Goal: Task Accomplishment & Management: Manage account settings

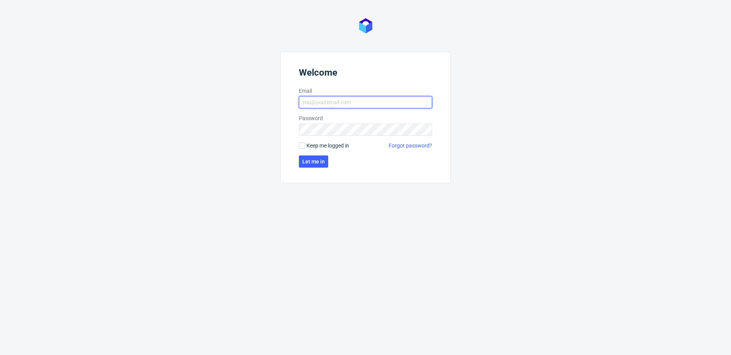
type input "[PERSON_NAME][EMAIL_ADDRESS][PERSON_NAME][DOMAIN_NAME]"
click at [316, 149] on span "Keep me logged in" at bounding box center [327, 146] width 43 height 8
click at [305, 149] on input "Keep me logged in" at bounding box center [302, 146] width 6 height 6
checkbox input "true"
click at [317, 160] on span "Let me in" at bounding box center [313, 161] width 22 height 5
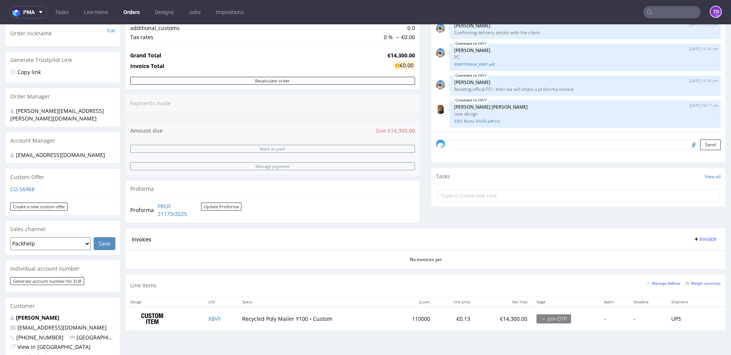
scroll to position [257, 0]
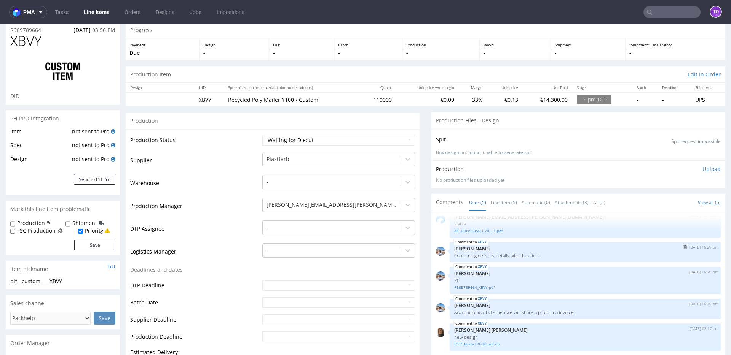
scroll to position [65, 0]
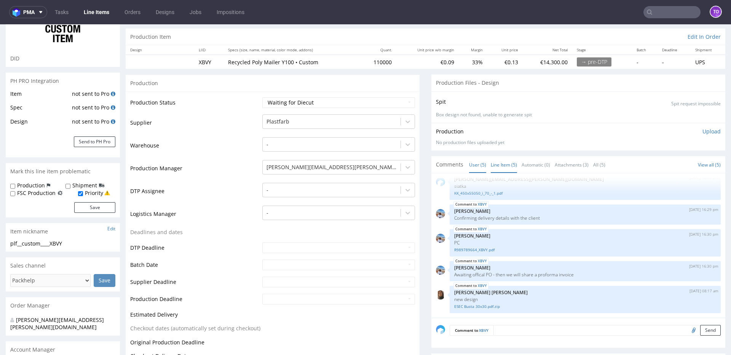
click at [498, 169] on link "Line Item (5)" at bounding box center [504, 165] width 26 height 16
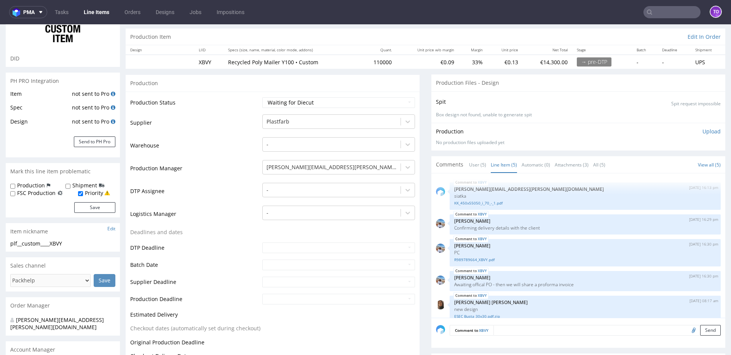
click at [454, 166] on span "Comments" at bounding box center [449, 165] width 27 height 8
click at [469, 168] on link "User (5)" at bounding box center [477, 165] width 17 height 16
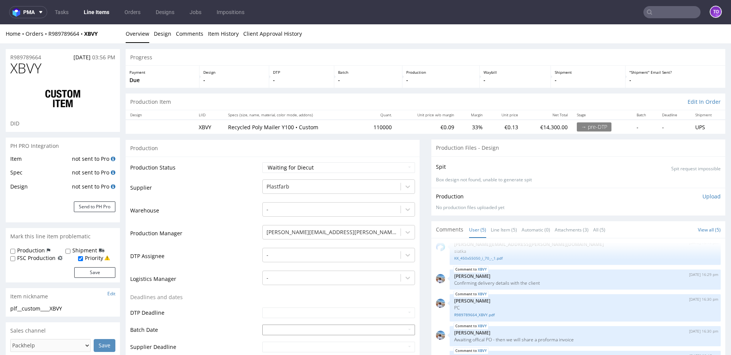
scroll to position [79, 0]
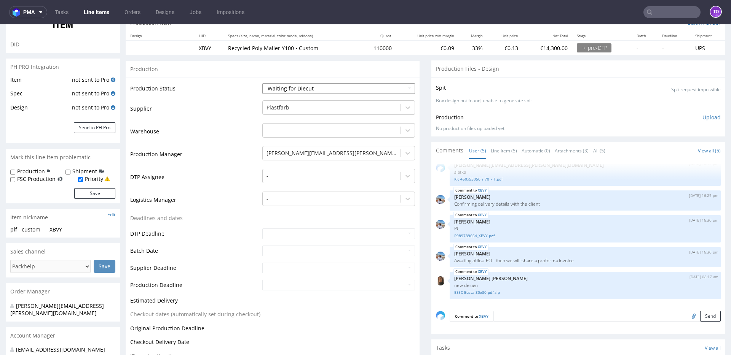
click at [289, 86] on select "Waiting for Artwork Waiting for Diecut Waiting for Mockup Waiting for DTP Waiti…" at bounding box center [338, 88] width 153 height 11
select select "dtp_waiting_for_check"
click at [262, 83] on select "Waiting for Artwork Waiting for Diecut Waiting for Mockup Waiting for DTP Waiti…" at bounding box center [338, 88] width 153 height 11
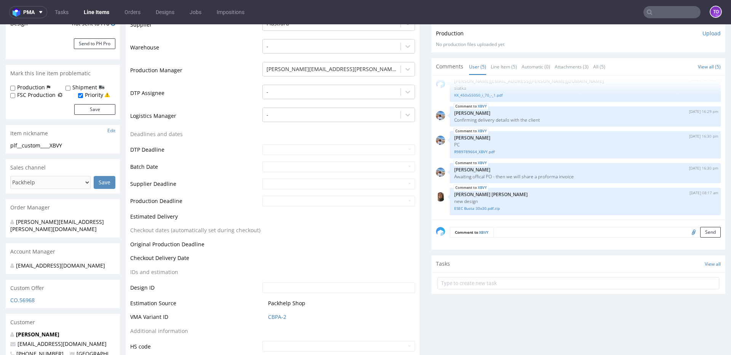
scroll to position [226, 0]
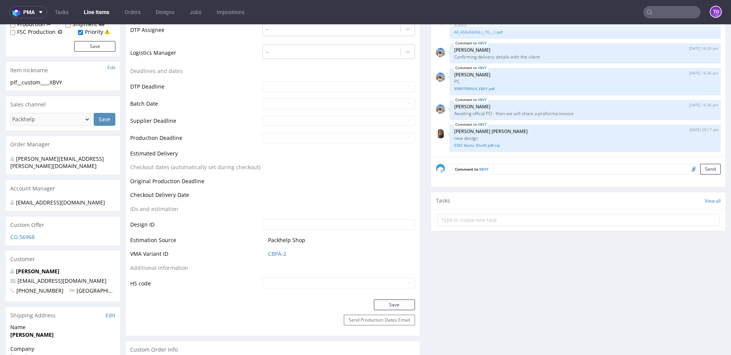
drag, startPoint x: 383, startPoint y: 305, endPoint x: 381, endPoint y: 287, distance: 18.7
click at [383, 252] on button "Save" at bounding box center [394, 305] width 41 height 11
click at [483, 145] on link "ESEC Busta 30x30.pdf.zip" at bounding box center [585, 146] width 262 height 6
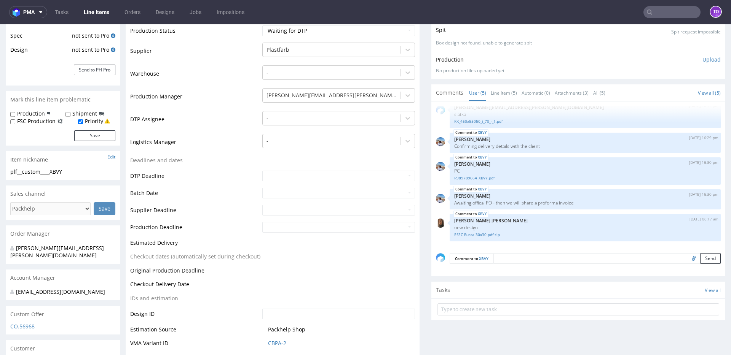
scroll to position [0, 0]
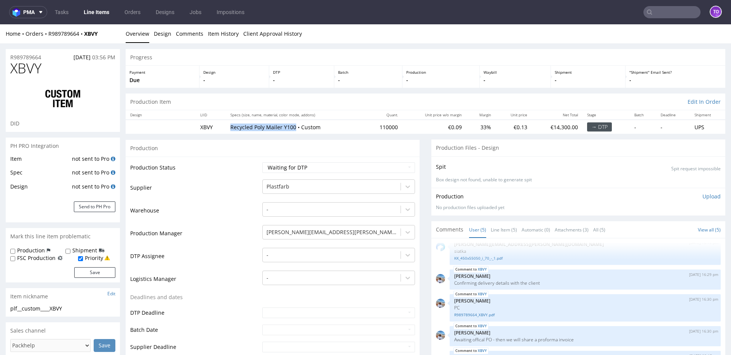
drag, startPoint x: 229, startPoint y: 126, endPoint x: 293, endPoint y: 126, distance: 63.6
click at [293, 126] on p "Recycled Poly Mailer Y100 • Custom" at bounding box center [294, 128] width 129 height 8
copy p "Recycled Poly Mailer Y100"
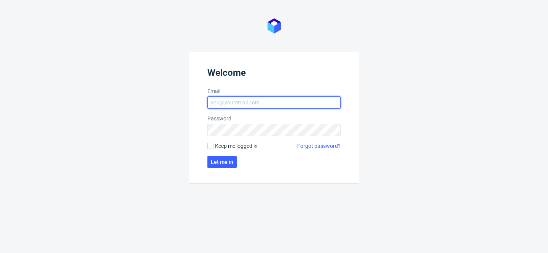
type input "[PERSON_NAME][EMAIL_ADDRESS][PERSON_NAME][DOMAIN_NAME]"
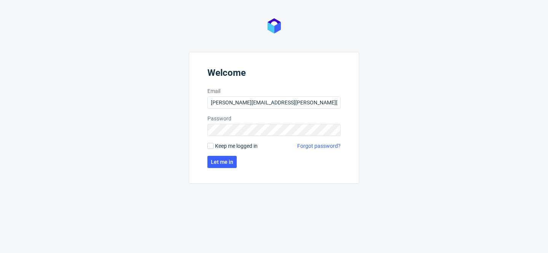
click at [215, 151] on form "Welcome Email tomasz.kubiak@packhelp.com Password Keep me logged in Forgot pass…" at bounding box center [274, 118] width 171 height 132
click at [210, 149] on label "Keep me logged in" at bounding box center [232, 146] width 50 height 8
click at [210, 149] on input "Keep me logged in" at bounding box center [210, 146] width 6 height 6
checkbox input "true"
click at [217, 162] on span "Let me in" at bounding box center [222, 161] width 22 height 5
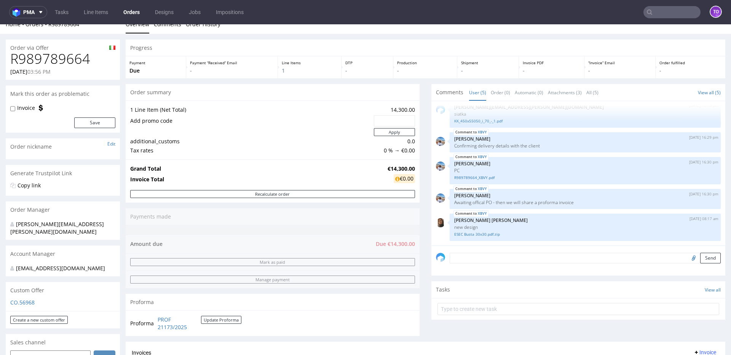
scroll to position [368, 0]
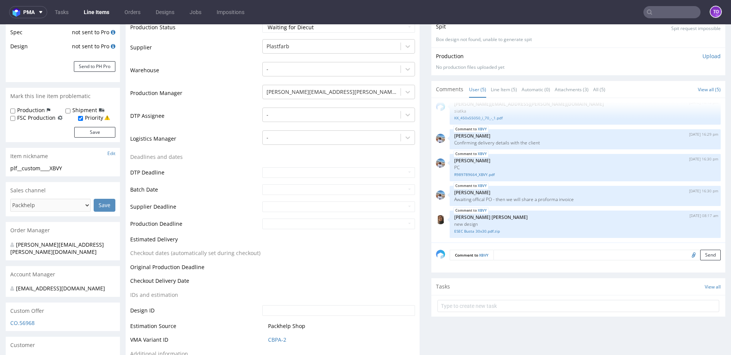
scroll to position [206, 0]
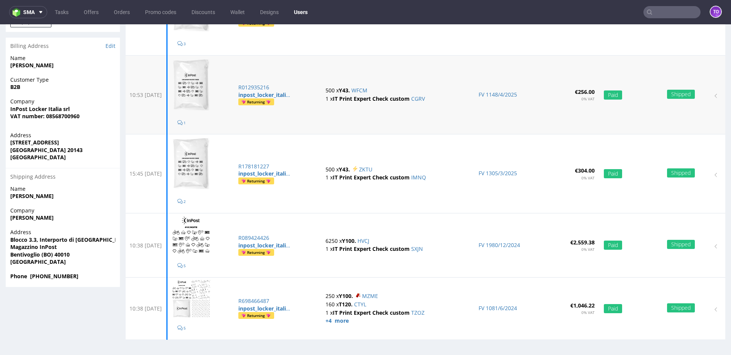
scroll to position [176, 0]
click at [210, 80] on img at bounding box center [191, 84] width 38 height 53
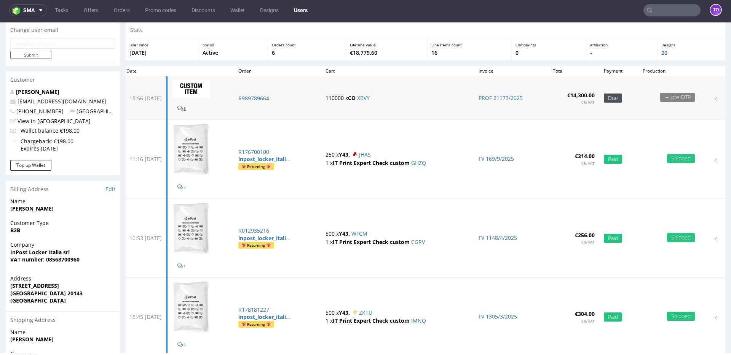
scroll to position [0, 0]
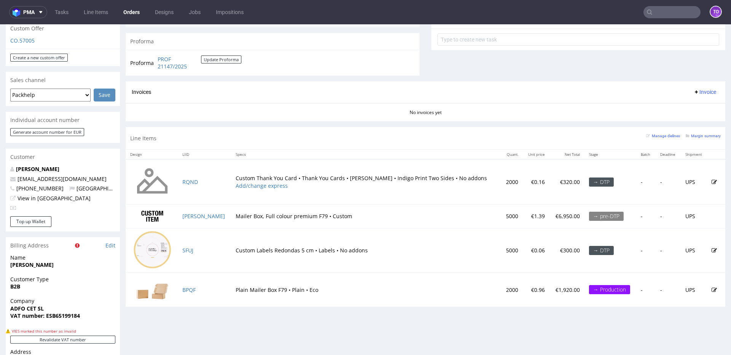
scroll to position [399, 0]
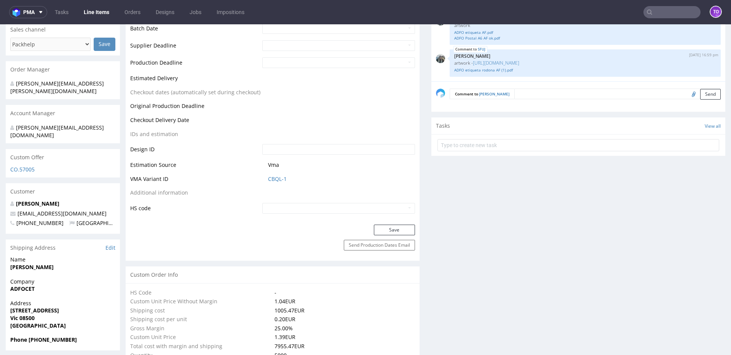
scroll to position [143, 0]
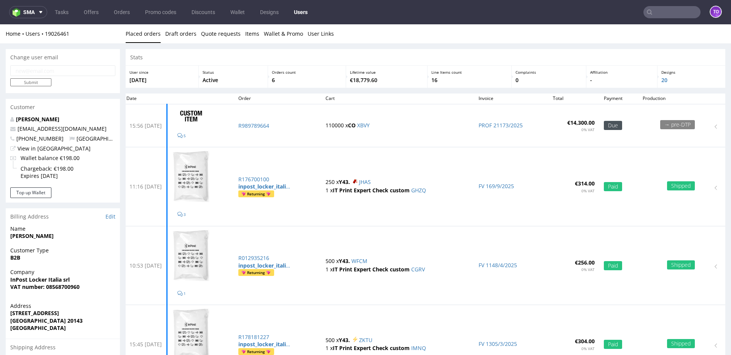
click at [663, 9] on input "text" at bounding box center [671, 12] width 57 height 12
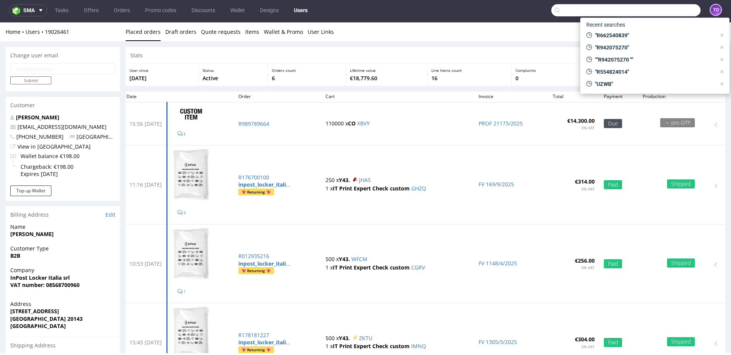
paste input "SBWE"
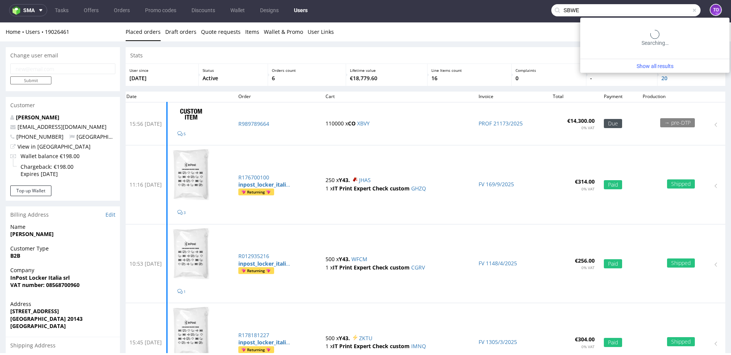
type input "SBWE"
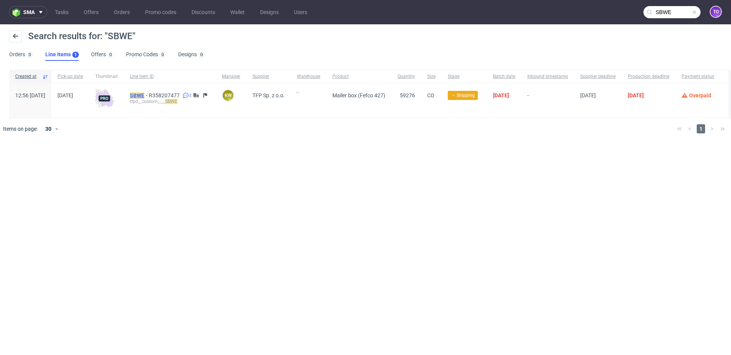
click at [144, 95] on mark "SBWE" at bounding box center [137, 95] width 14 height 6
